Goal: Navigation & Orientation: Understand site structure

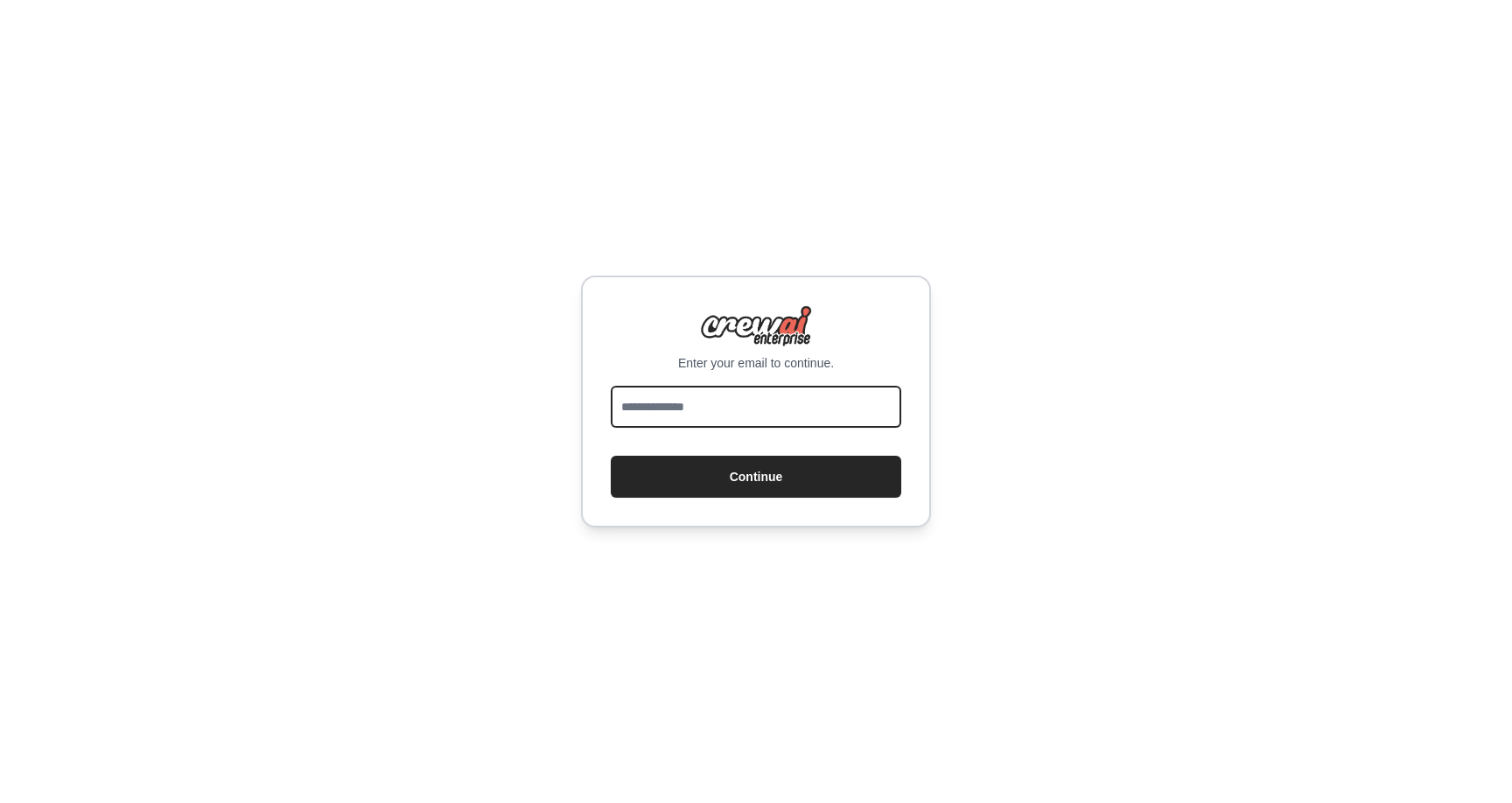
click at [732, 397] on input "email" at bounding box center [756, 406] width 290 height 42
click at [726, 408] on input "email" at bounding box center [756, 406] width 290 height 42
type input "**********"
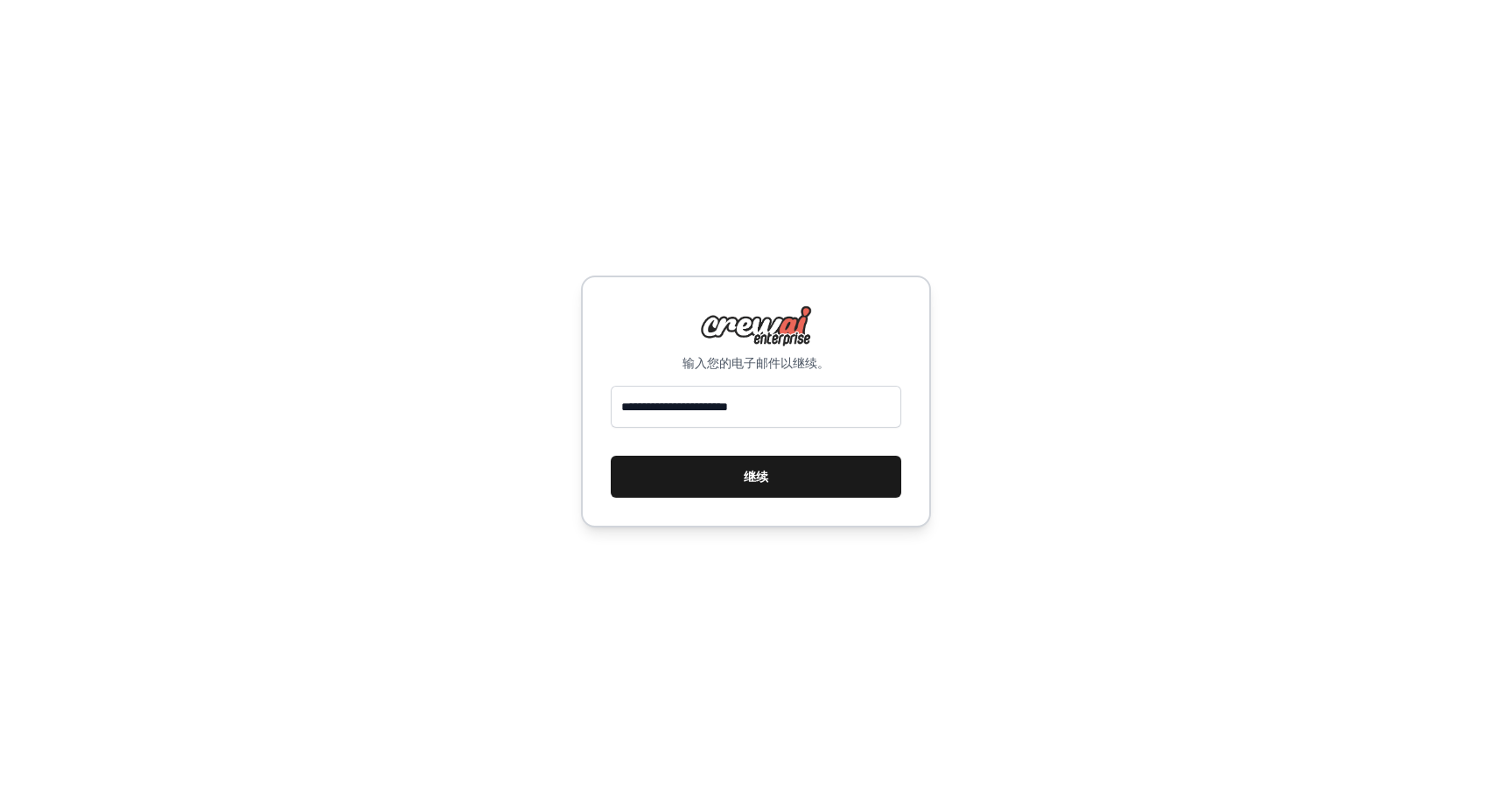
click at [760, 482] on font "继续" at bounding box center [756, 477] width 24 height 14
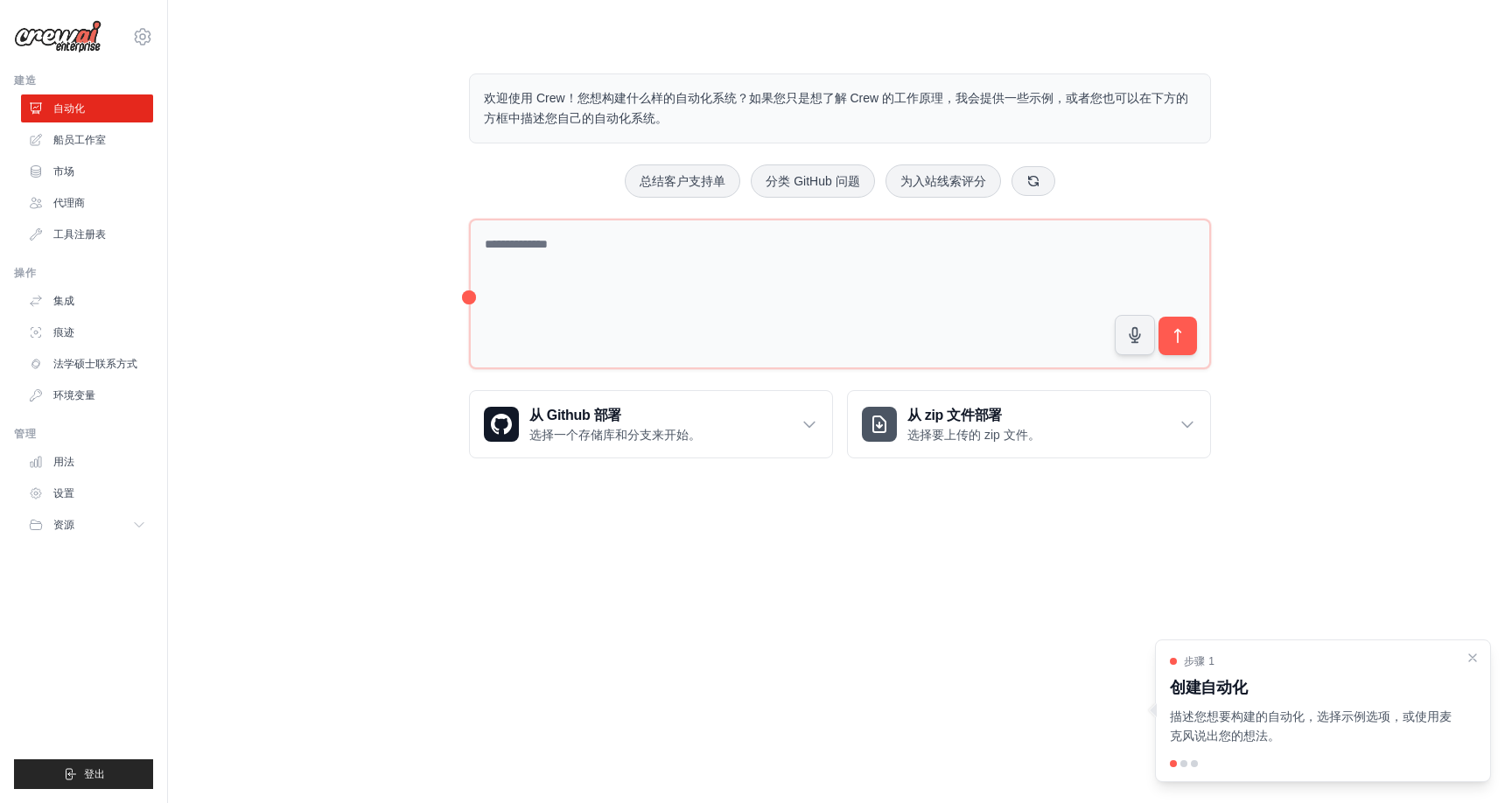
click at [1309, 251] on div "欢迎使用 Crew！您想构建什么样的自动化系统？如果您只是想了解 Crew 的工作原理，我会提供一些示例，或者您也可以在下方的方框中描述您自己的自动化系统。 …" at bounding box center [839, 266] width 1288 height 441
click at [78, 494] on link "设置" at bounding box center [89, 493] width 132 height 28
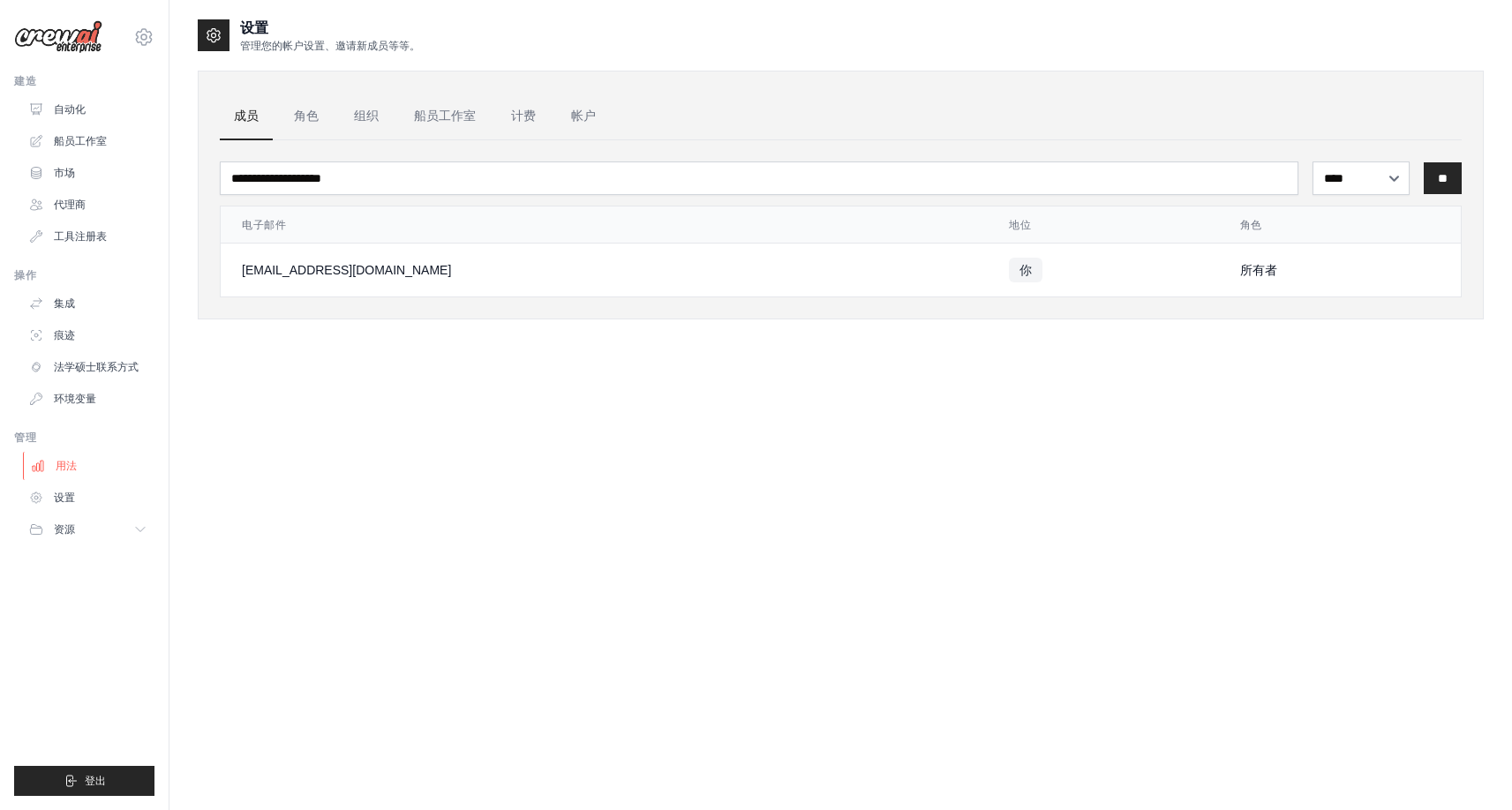
click at [76, 462] on font "用法" at bounding box center [67, 465] width 22 height 13
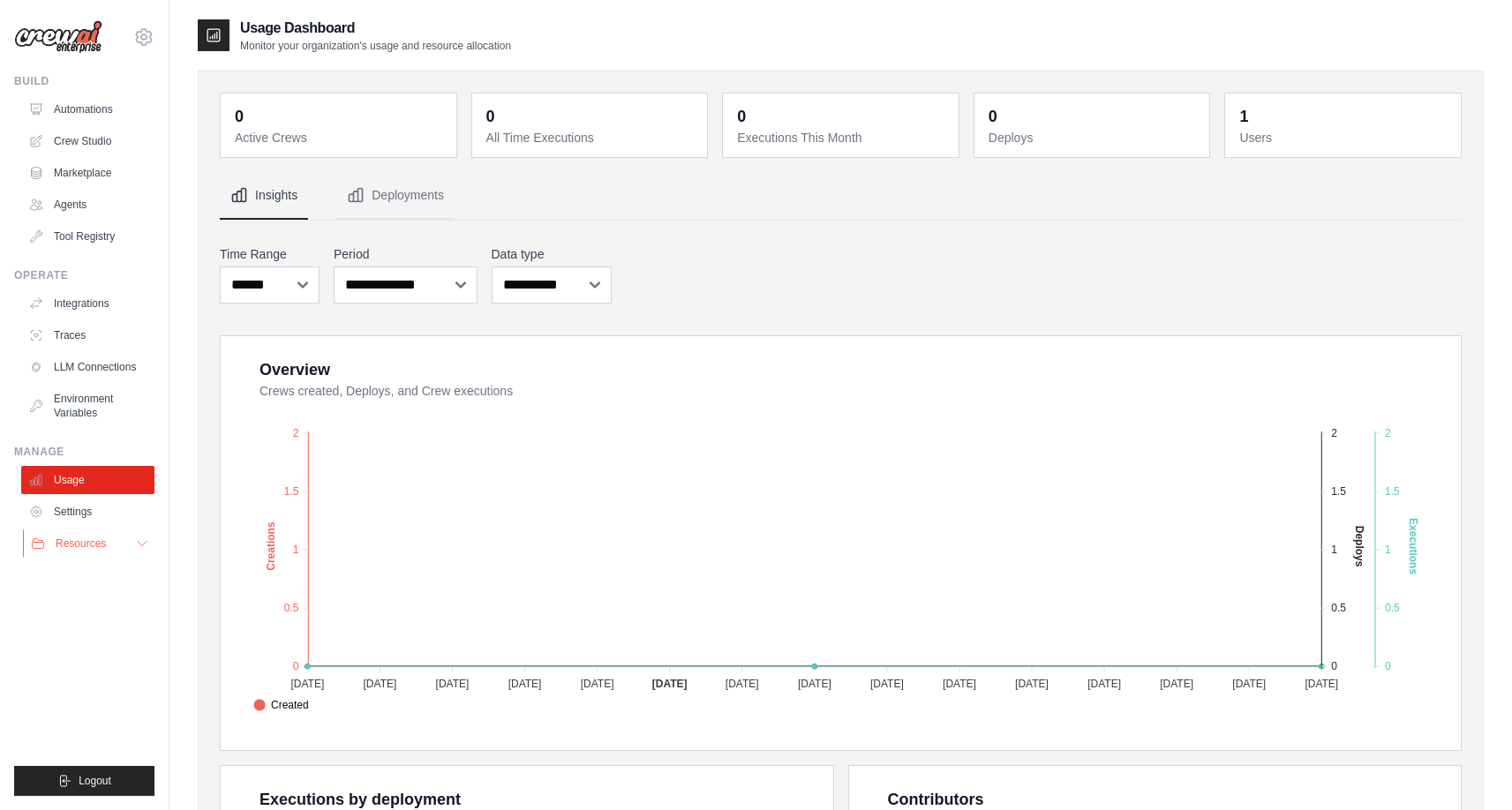
click at [130, 543] on button "Resources" at bounding box center [89, 543] width 134 height 28
click at [93, 537] on span "Resources" at bounding box center [81, 544] width 50 height 14
click at [87, 519] on link "Settings" at bounding box center [89, 512] width 134 height 28
click at [137, 37] on icon at bounding box center [144, 37] width 22 height 22
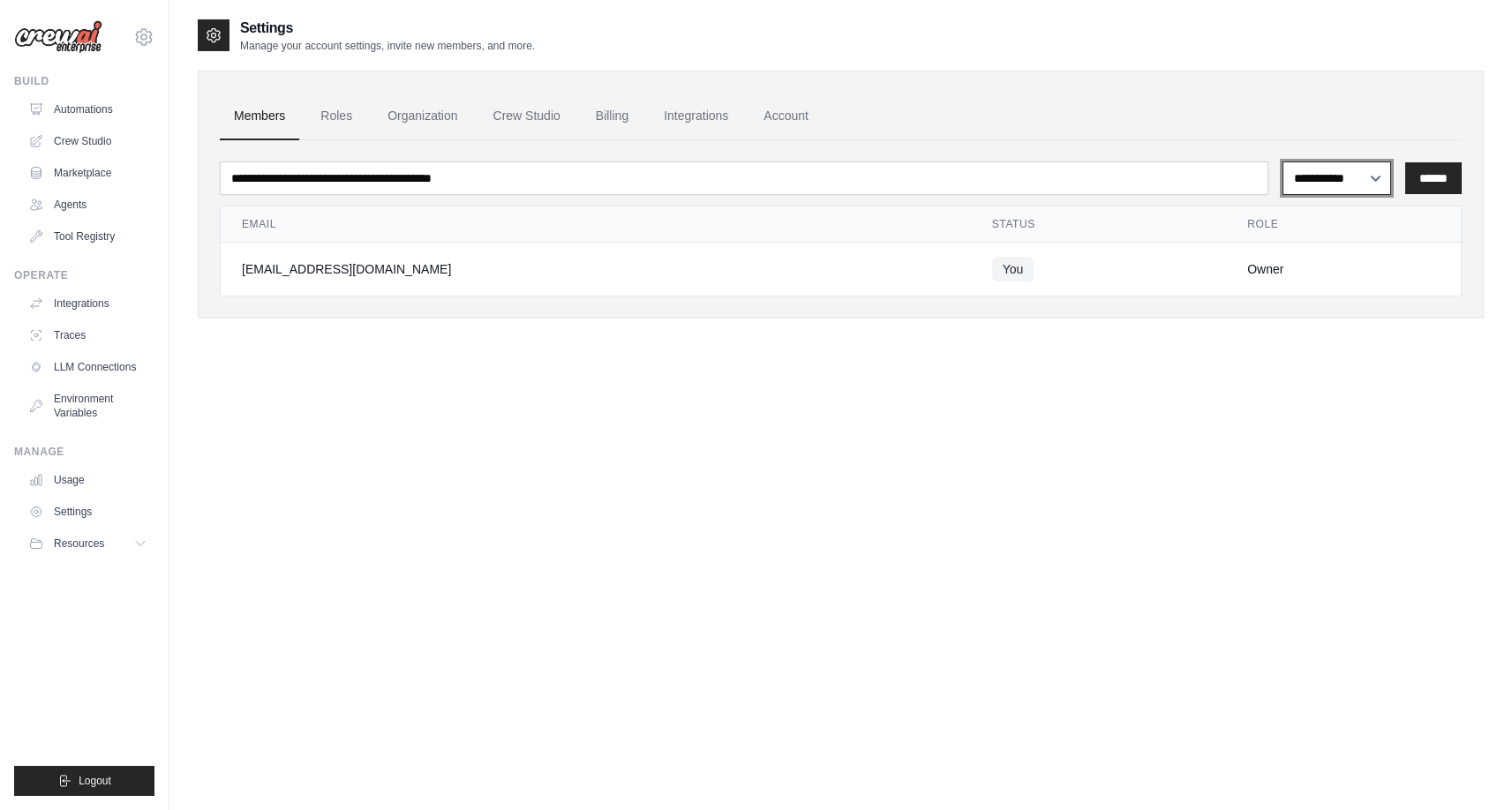
click at [1373, 177] on select "**********" at bounding box center [1336, 178] width 109 height 33
click at [88, 513] on link "Settings" at bounding box center [89, 512] width 134 height 28
click at [613, 507] on div "**********" at bounding box center [840, 422] width 1286 height 810
click at [629, 499] on div "**********" at bounding box center [840, 422] width 1286 height 810
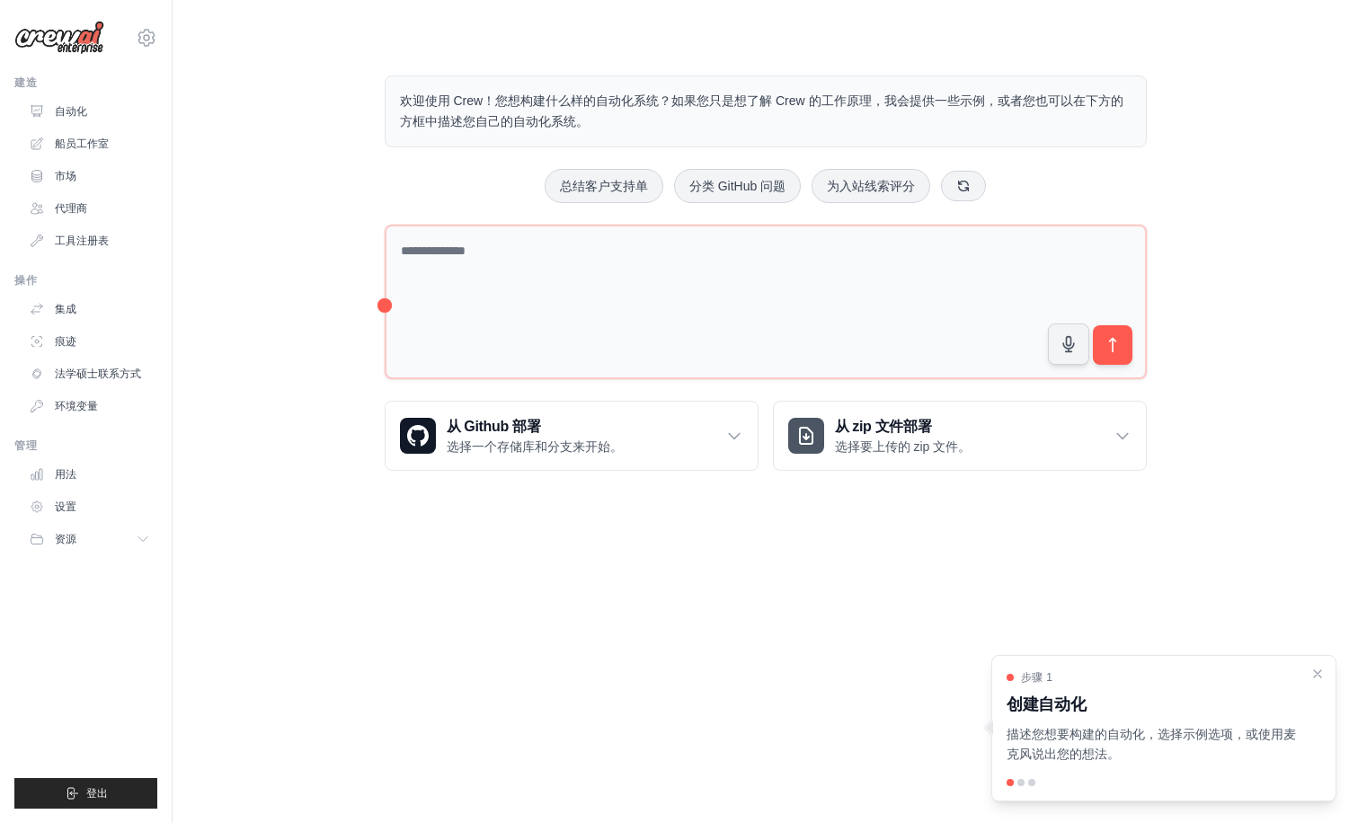
click at [1096, 574] on body "hailang168168@gmail.com 设置 建造 自动化 船员工作室" at bounding box center [679, 411] width 1358 height 823
click at [723, 435] on div "从 Github 部署 选择一个存储库和分支来开始。" at bounding box center [572, 436] width 372 height 68
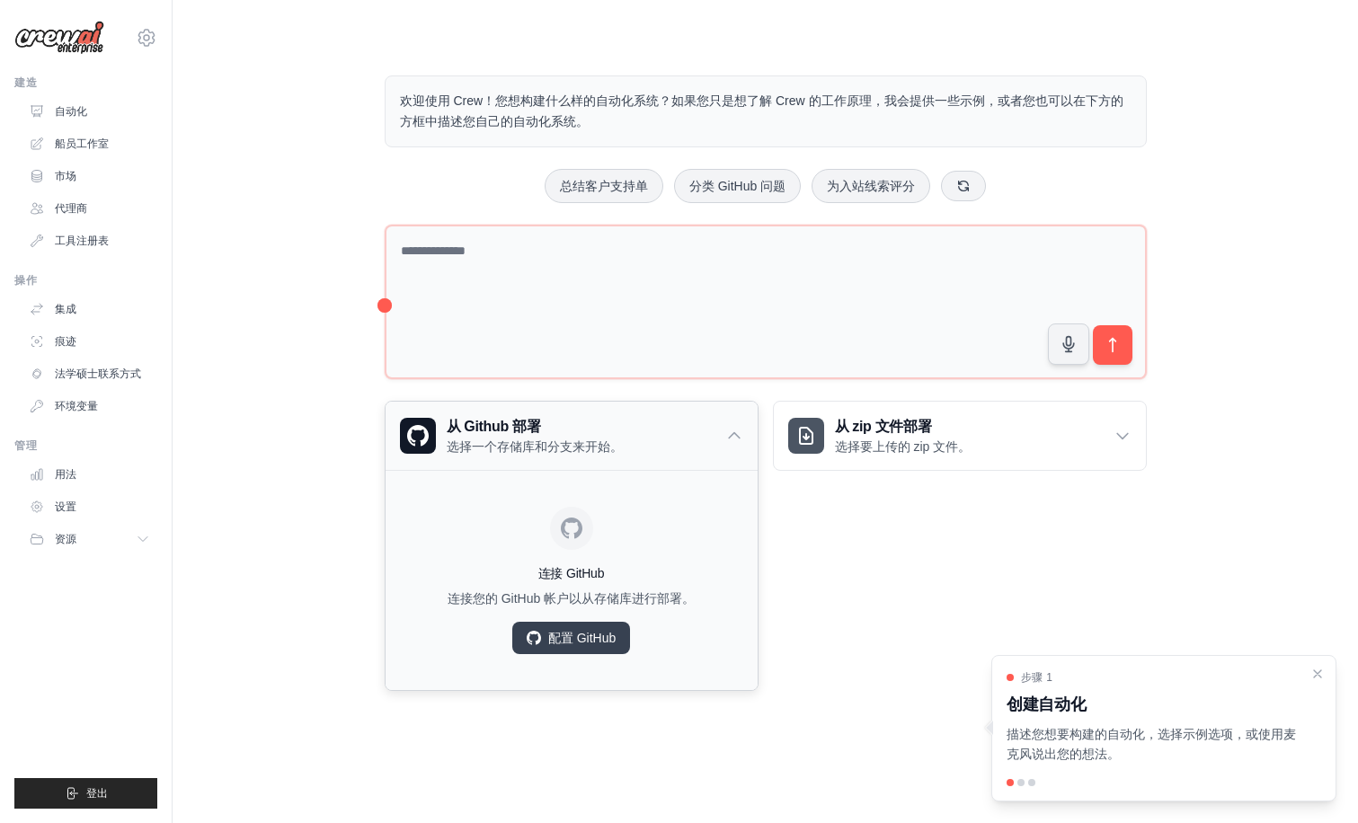
click at [723, 435] on div "从 Github 部署 选择一个存储库和分支来开始。" at bounding box center [572, 436] width 372 height 68
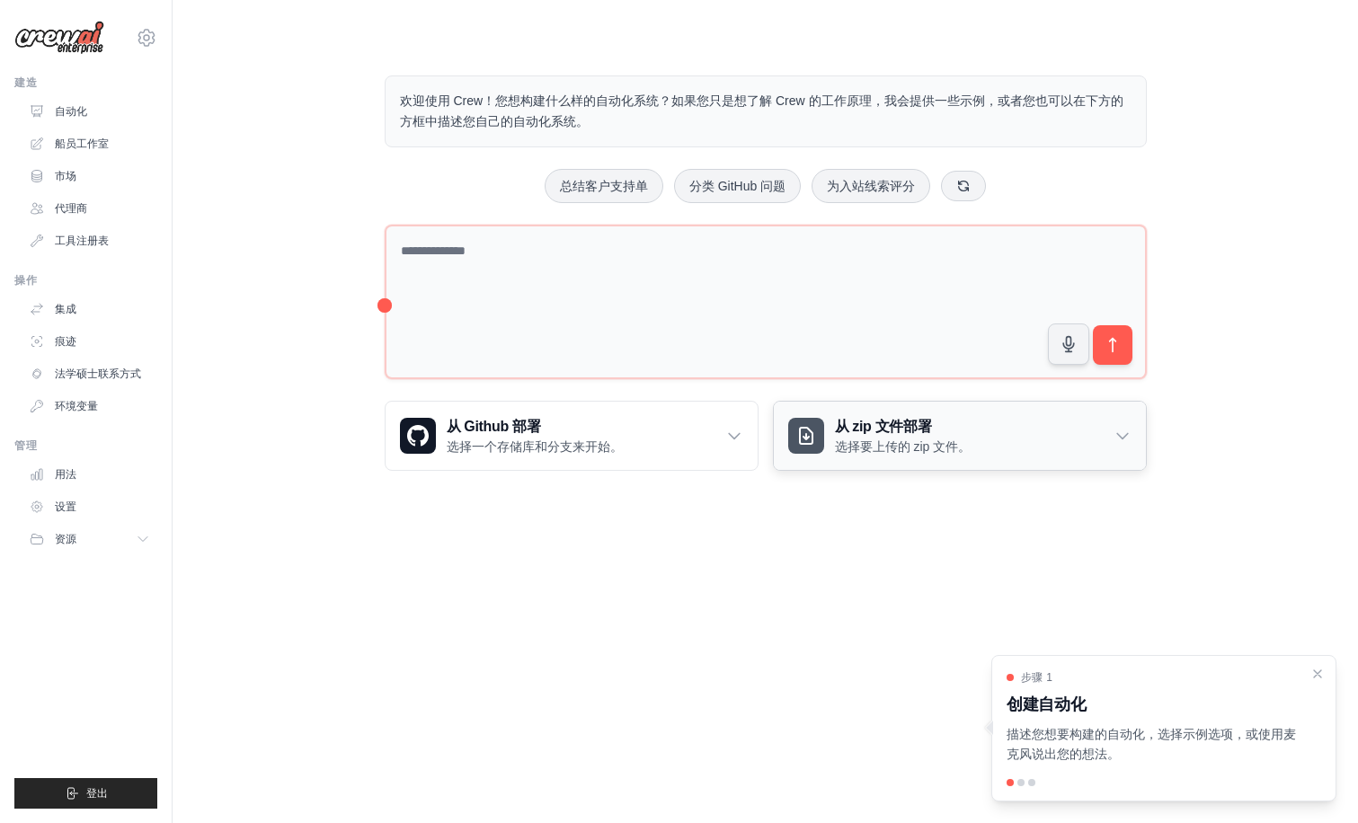
click at [1061, 433] on div "从 zip 文件部署 选择要上传的 zip 文件。" at bounding box center [960, 436] width 372 height 68
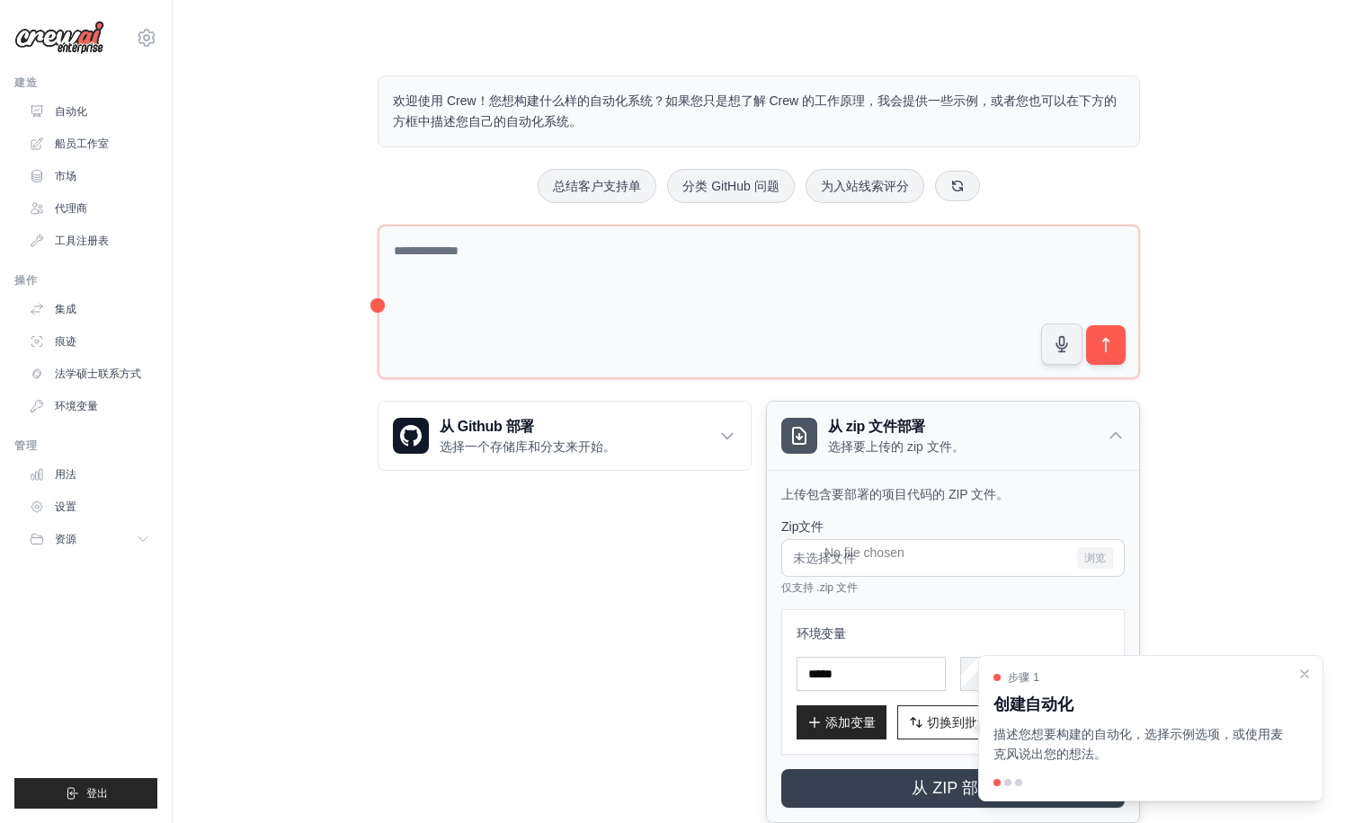
click at [1063, 438] on div "从 zip 文件部署 选择要上传的 zip 文件。" at bounding box center [953, 436] width 372 height 68
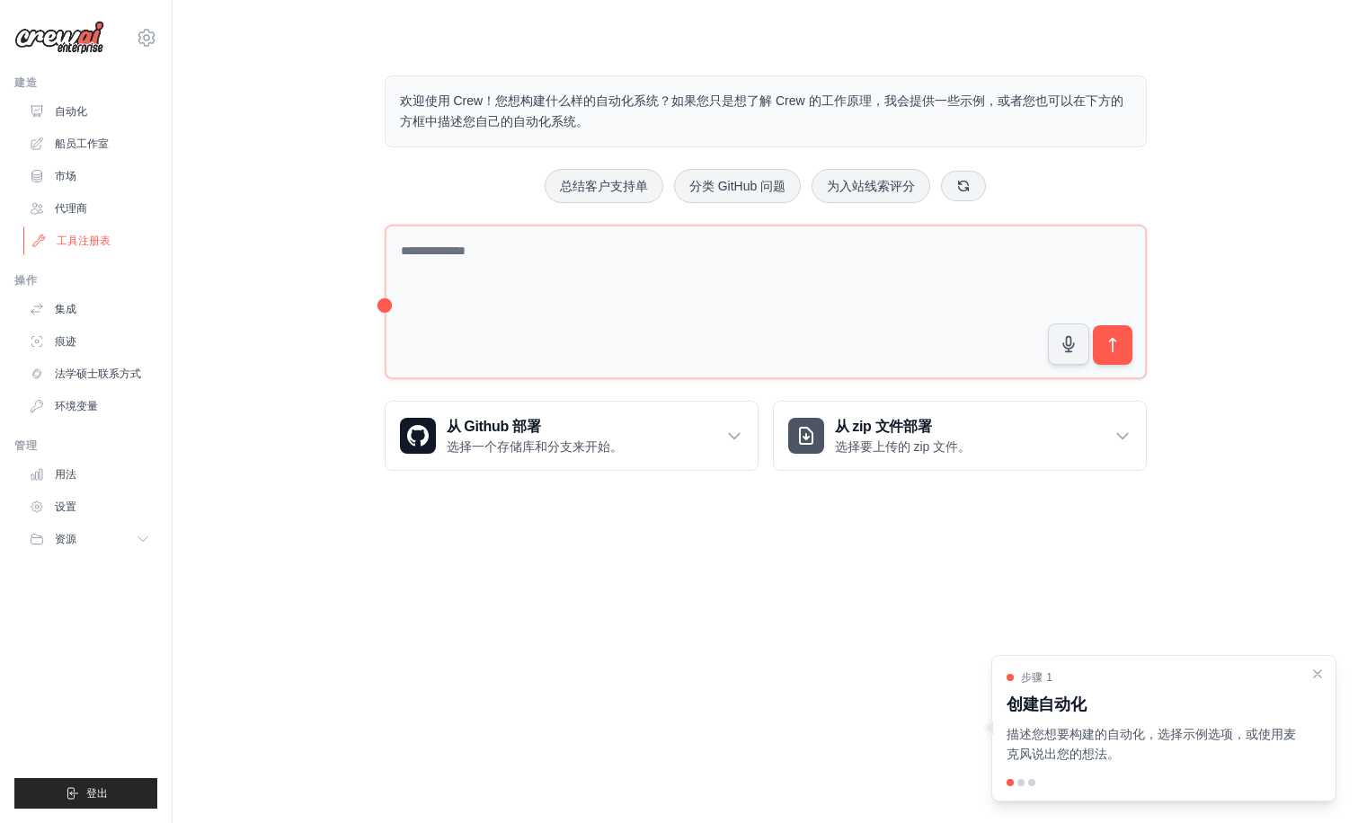
click at [86, 246] on font "工具注册表" at bounding box center [84, 241] width 54 height 13
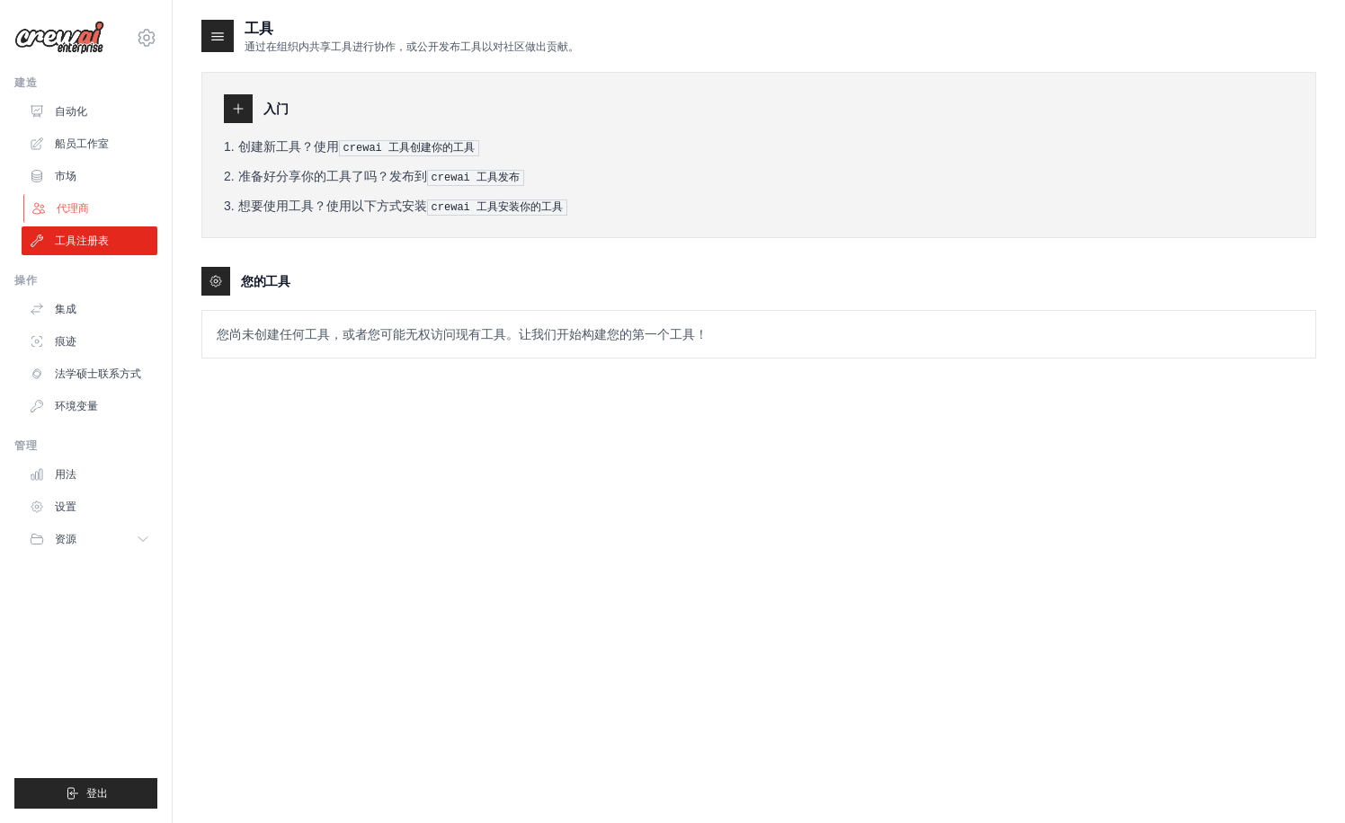
click at [91, 207] on link "代理商" at bounding box center [91, 208] width 136 height 29
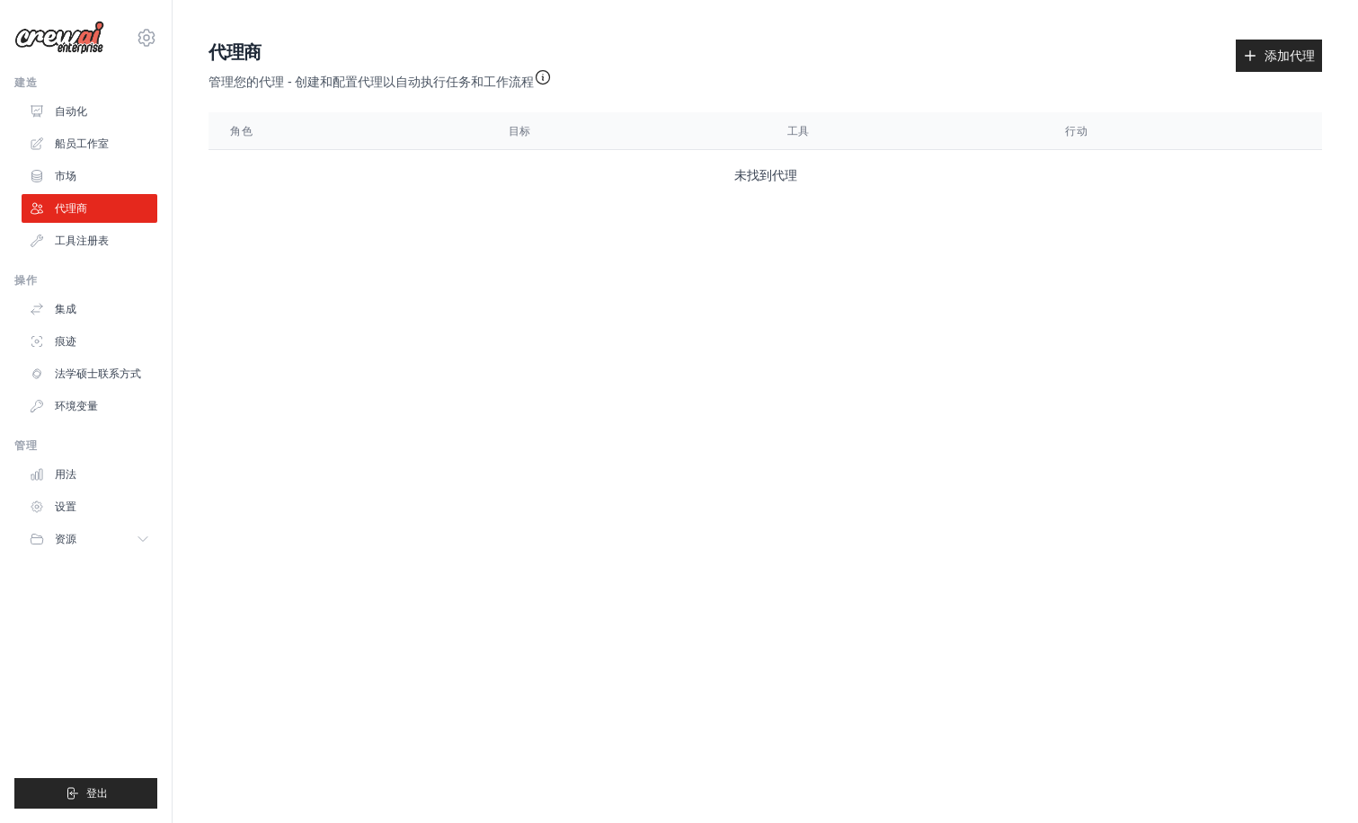
click at [440, 385] on body "hailang168168@gmail.com 设置 建造 自动化 船员工作室" at bounding box center [679, 411] width 1358 height 823
click at [78, 509] on link "设置" at bounding box center [91, 507] width 136 height 29
click at [79, 478] on link "用法" at bounding box center [91, 474] width 136 height 29
